Goal: Check status: Check status

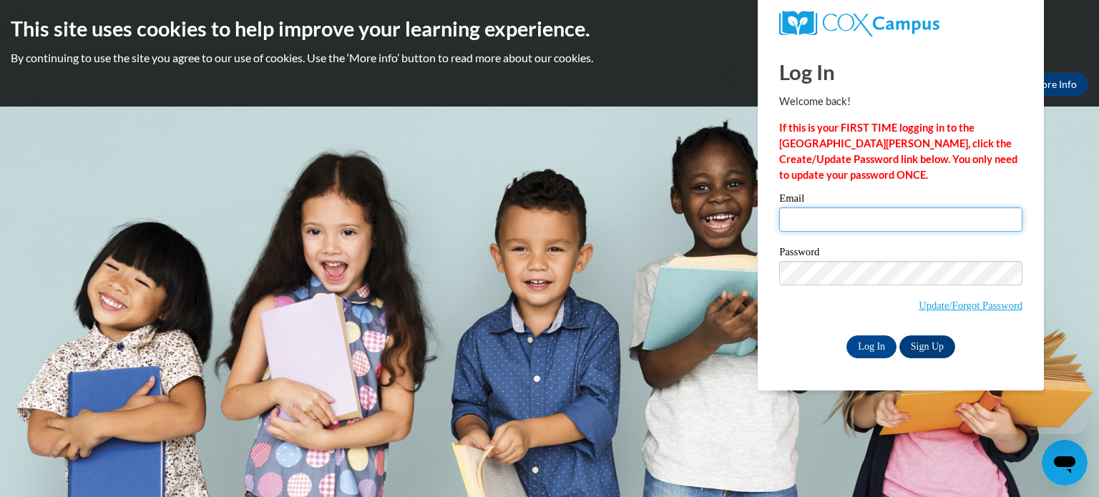
type input "calhounc@myhatchets.org"
click at [820, 213] on input "calhounc@myhatchets.org" at bounding box center [900, 220] width 243 height 24
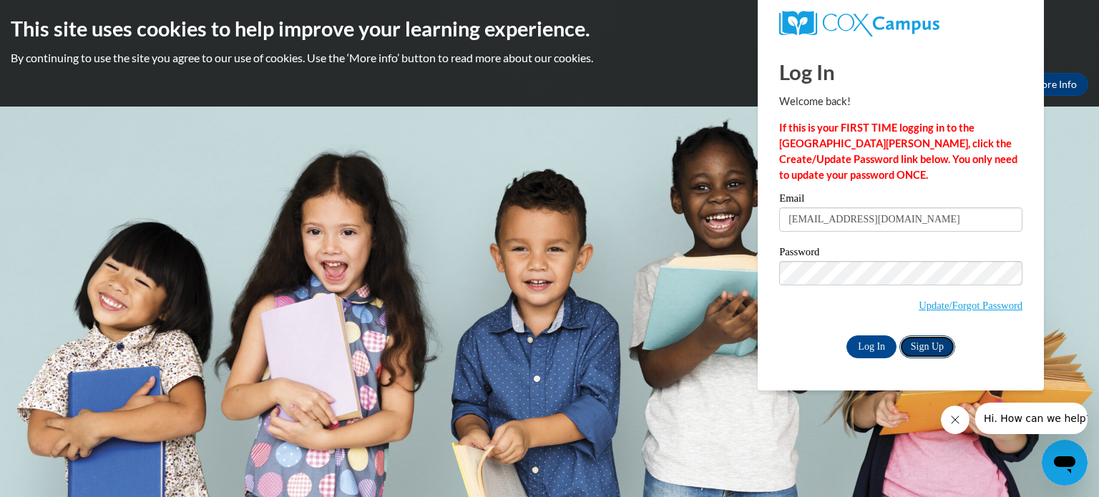
click at [930, 346] on link "Sign Up" at bounding box center [928, 347] width 56 height 23
click at [857, 341] on input "Log In" at bounding box center [872, 347] width 50 height 23
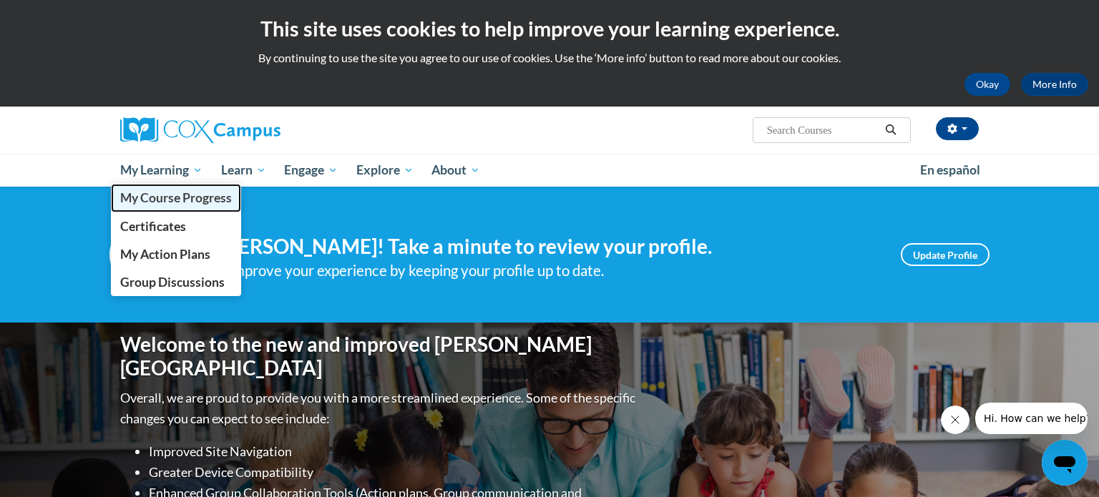
click at [158, 202] on span "My Course Progress" at bounding box center [176, 197] width 112 height 15
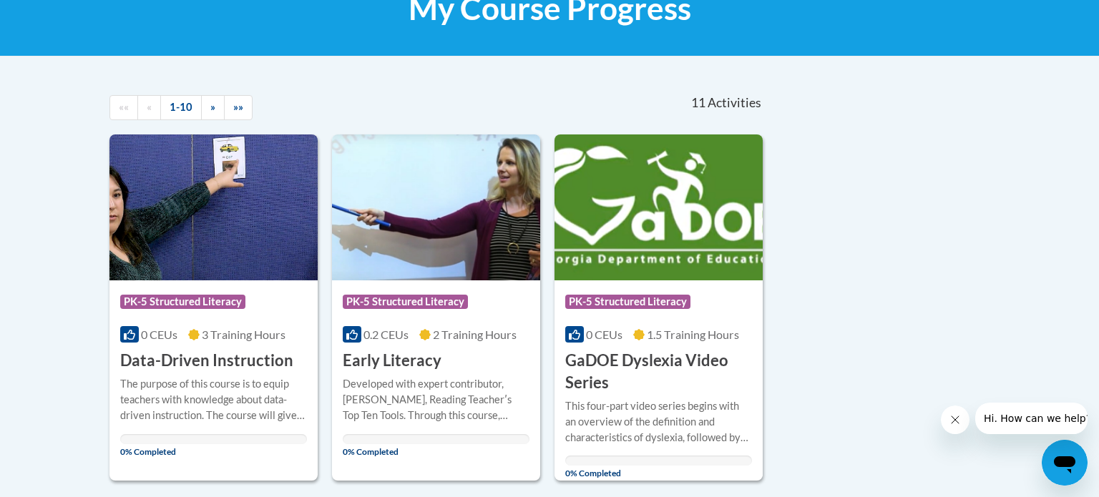
scroll to position [243, 0]
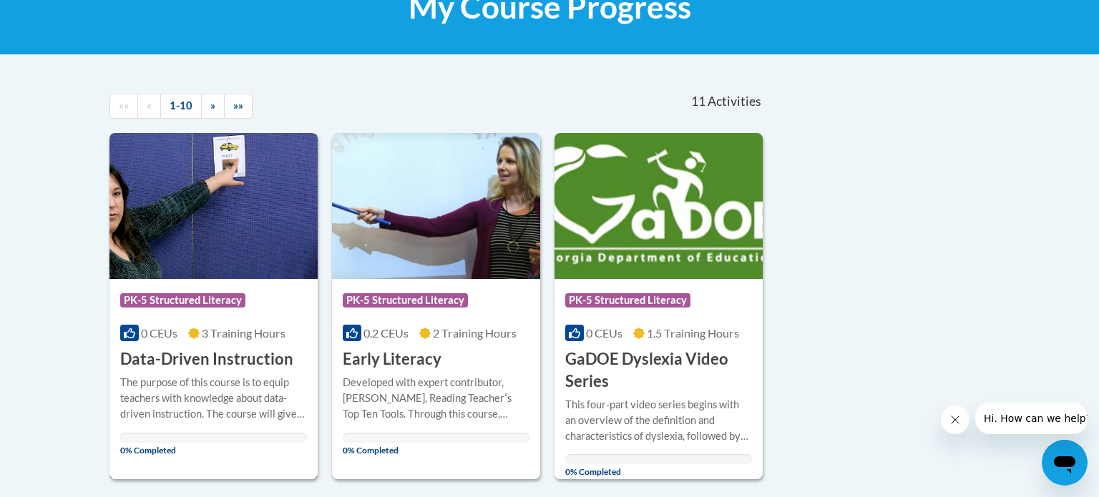
click at [198, 260] on img at bounding box center [214, 206] width 208 height 146
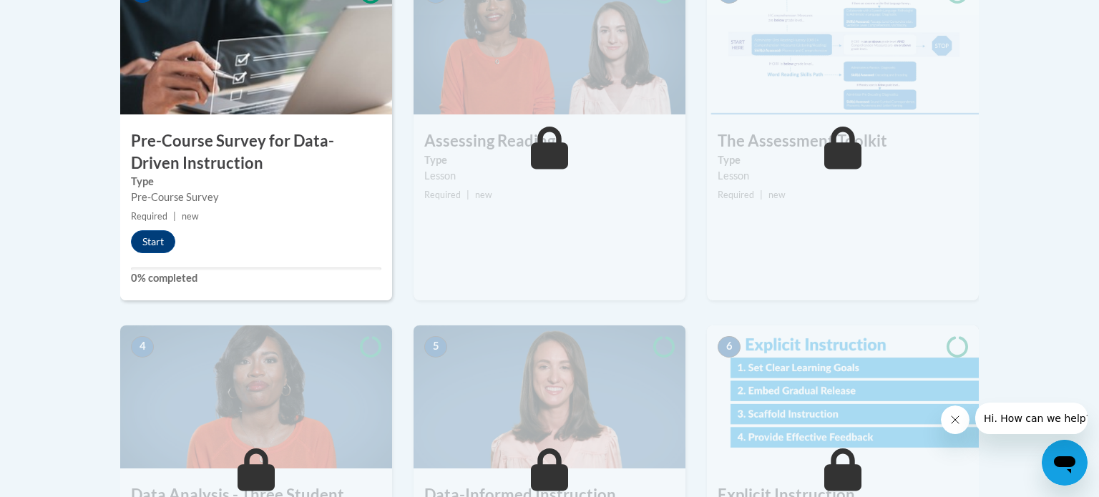
scroll to position [533, 0]
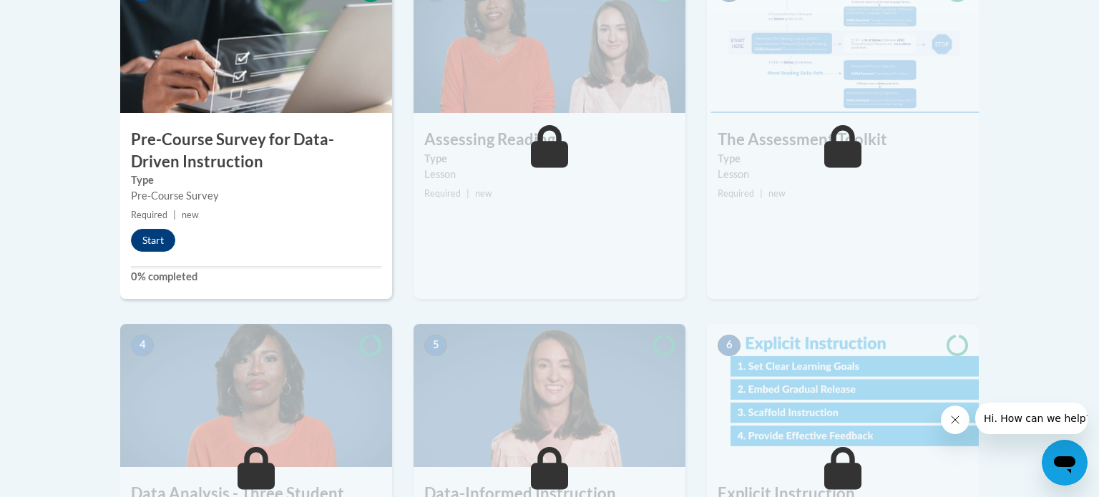
click at [950, 417] on icon "Close message from company" at bounding box center [955, 419] width 11 height 11
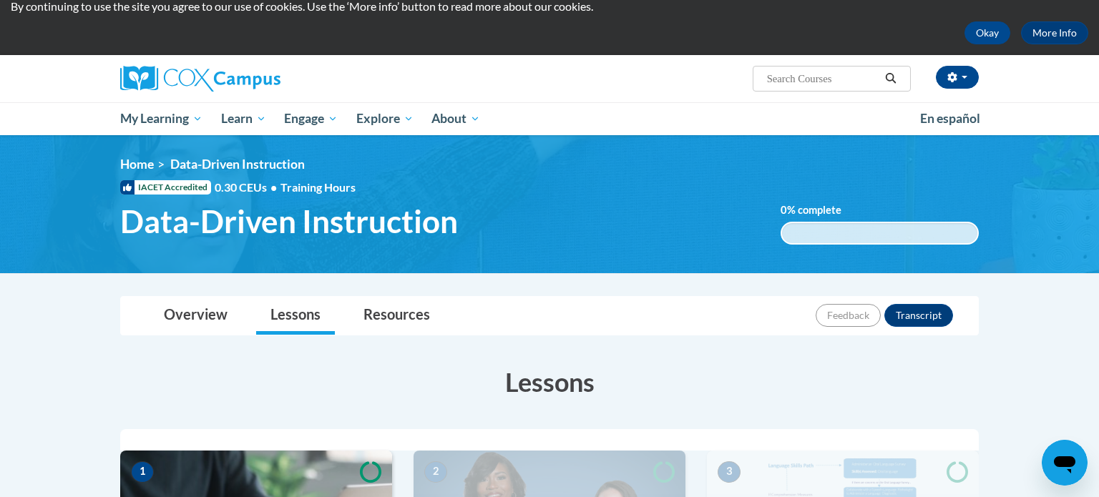
scroll to position [0, 0]
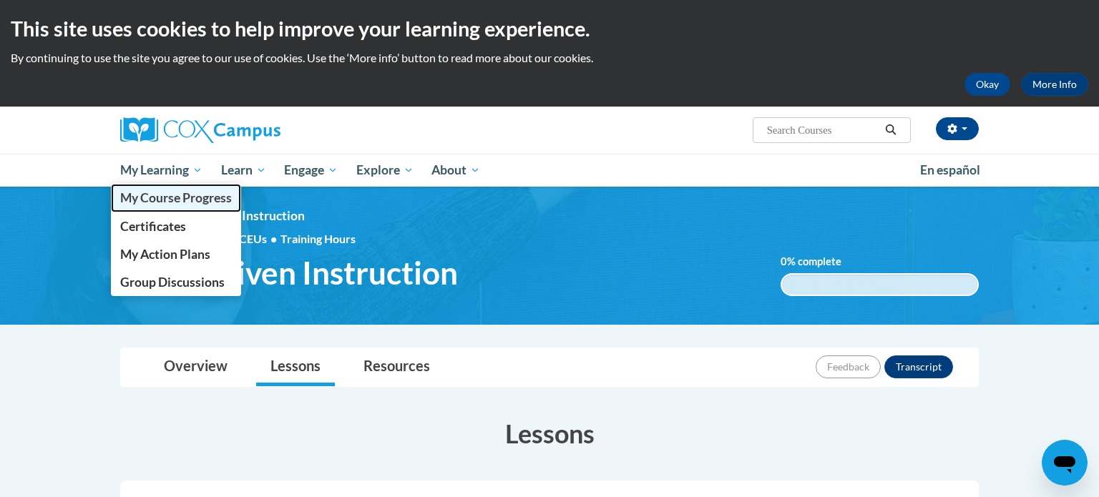
click at [154, 200] on span "My Course Progress" at bounding box center [176, 197] width 112 height 15
